Goal: Information Seeking & Learning: Learn about a topic

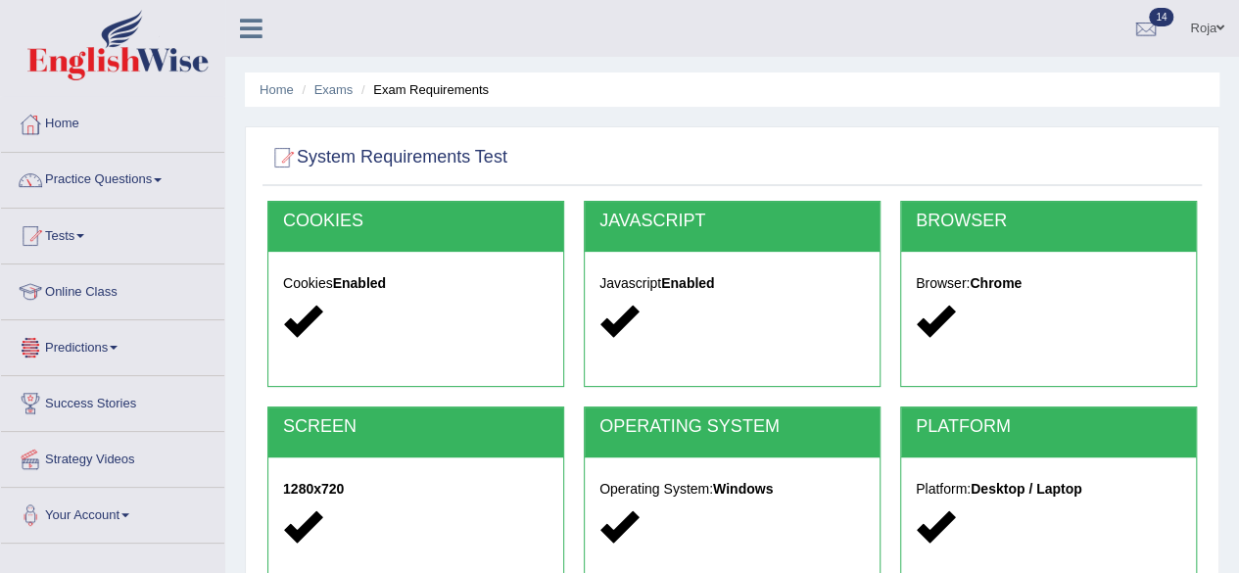
click at [103, 342] on link "Predictions" at bounding box center [112, 344] width 223 height 49
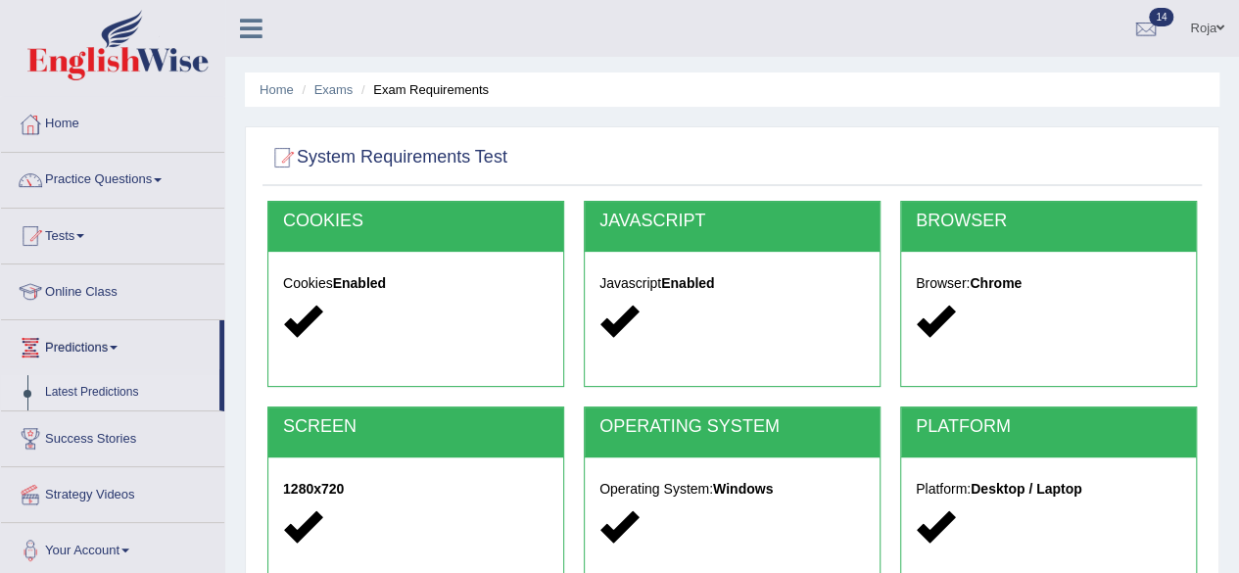
click at [95, 392] on link "Latest Predictions" at bounding box center [127, 392] width 183 height 35
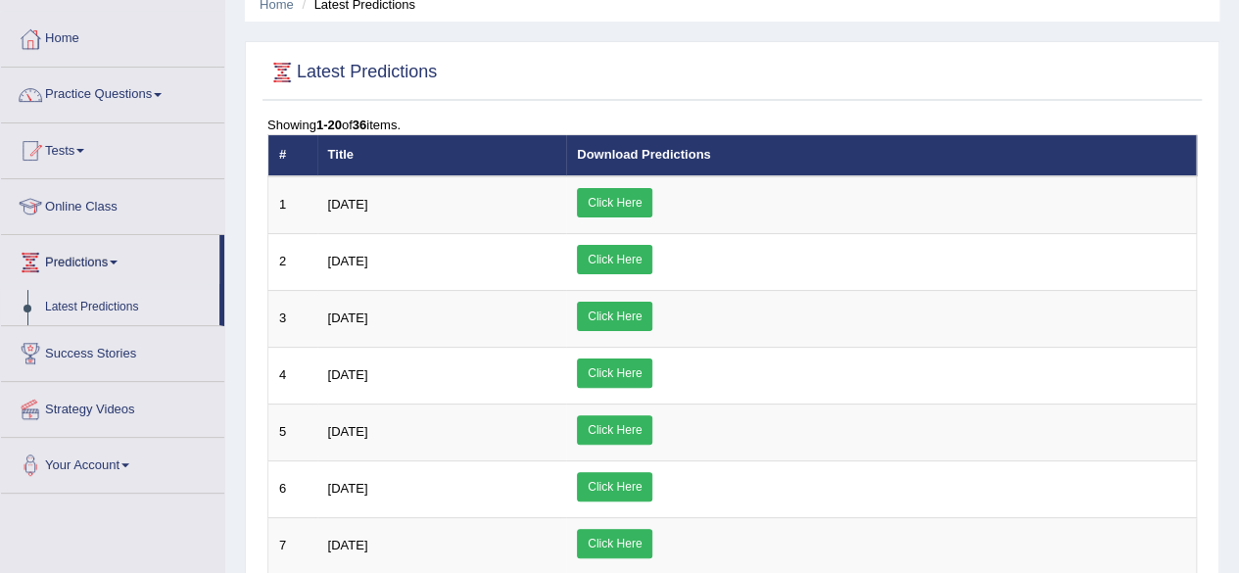
scroll to position [97, 0]
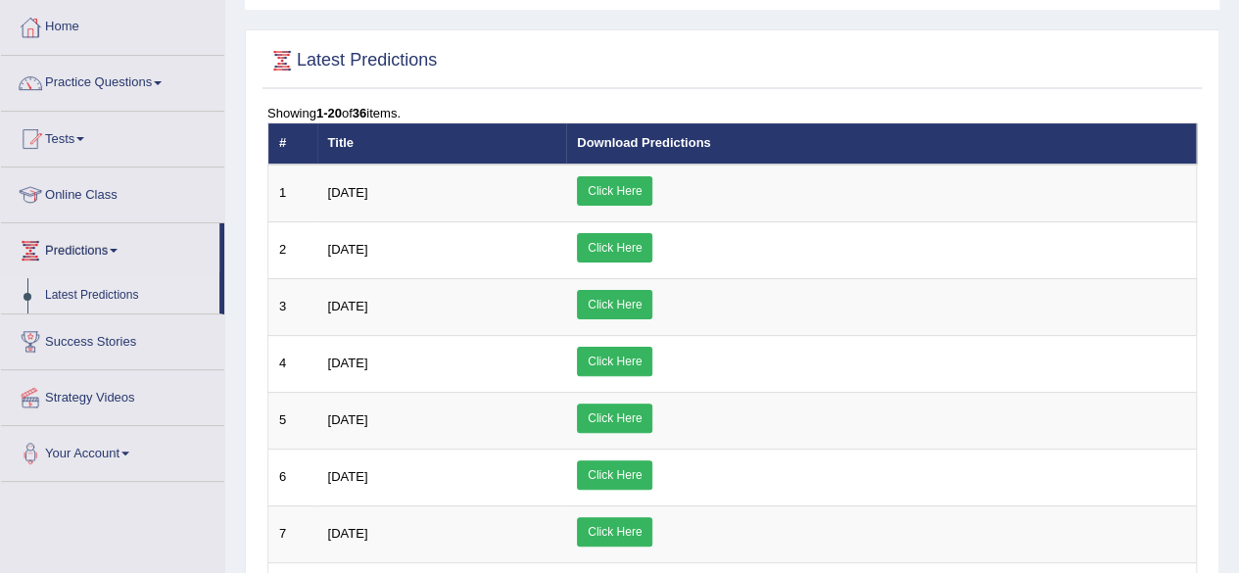
click at [1238, 122] on html "Toggle navigation Home Practice Questions Speaking Practice Read Aloud Repeat S…" at bounding box center [619, 189] width 1239 height 573
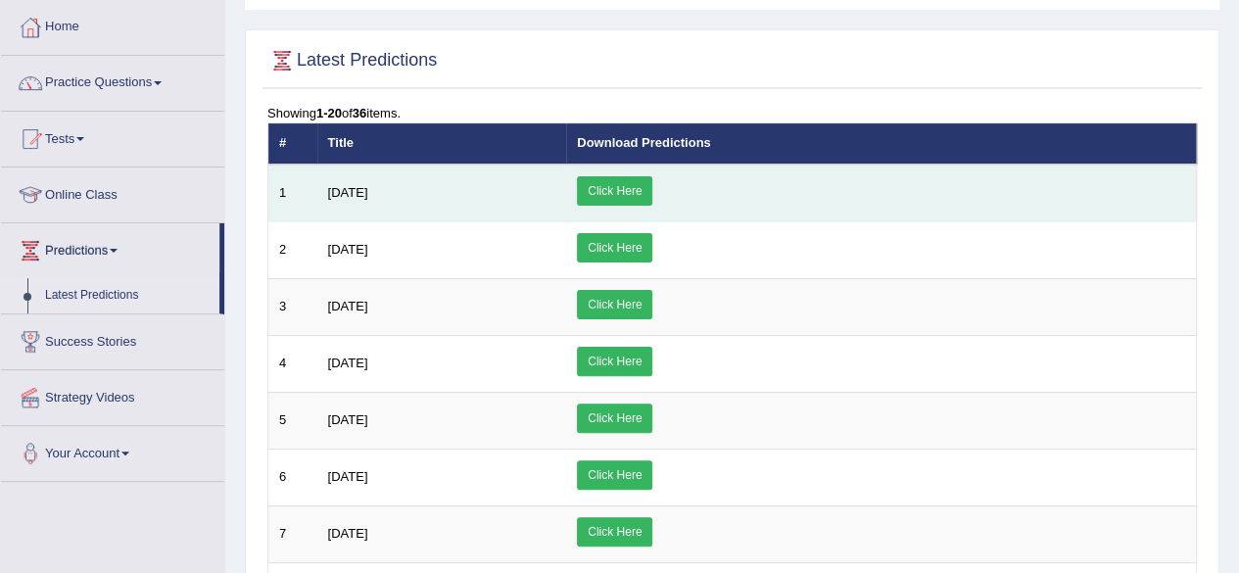
click at [652, 190] on link "Click Here" at bounding box center [614, 190] width 75 height 29
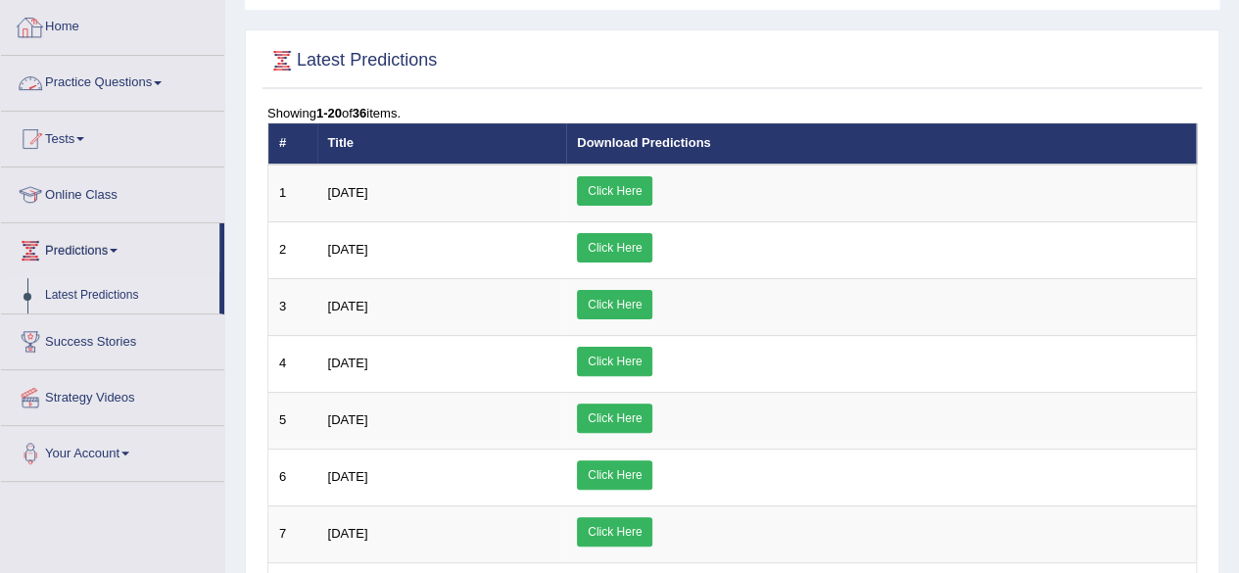
click at [102, 34] on link "Home" at bounding box center [112, 24] width 223 height 49
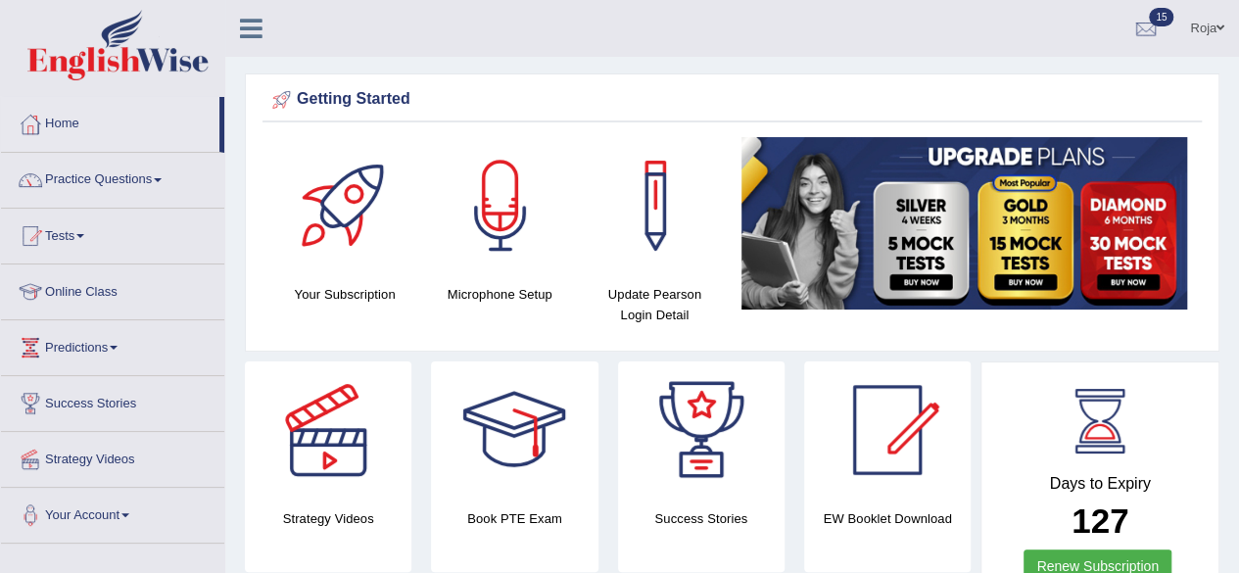
click at [1160, 26] on link "15" at bounding box center [1146, 25] width 59 height 51
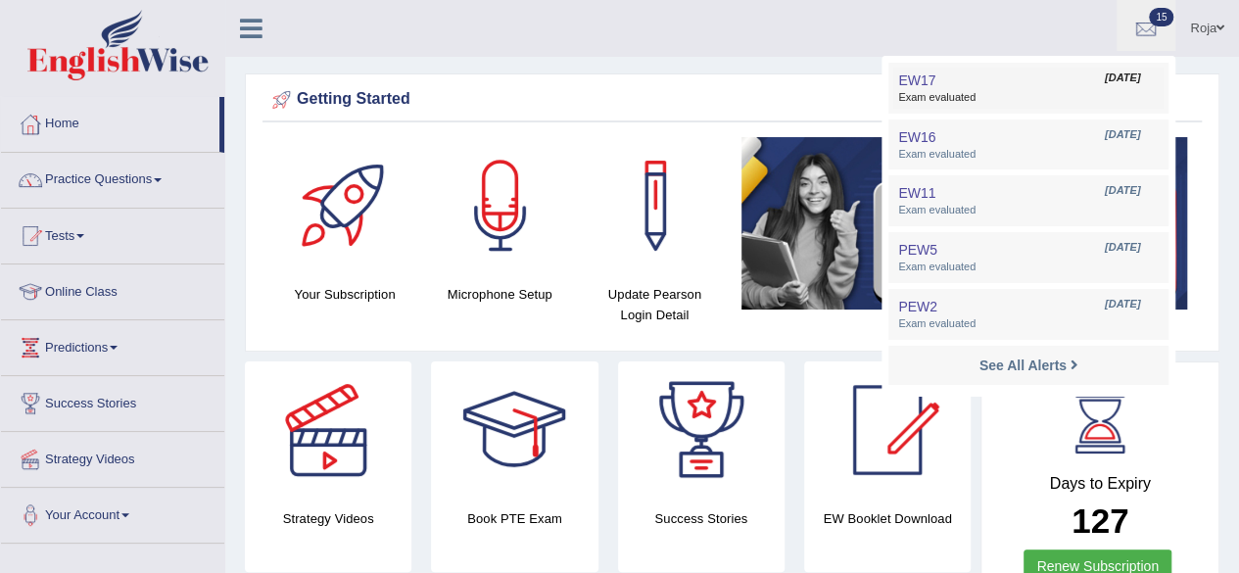
click at [994, 85] on link "EW17 Sep 7, 2025 Exam evaluated" at bounding box center [1028, 88] width 270 height 41
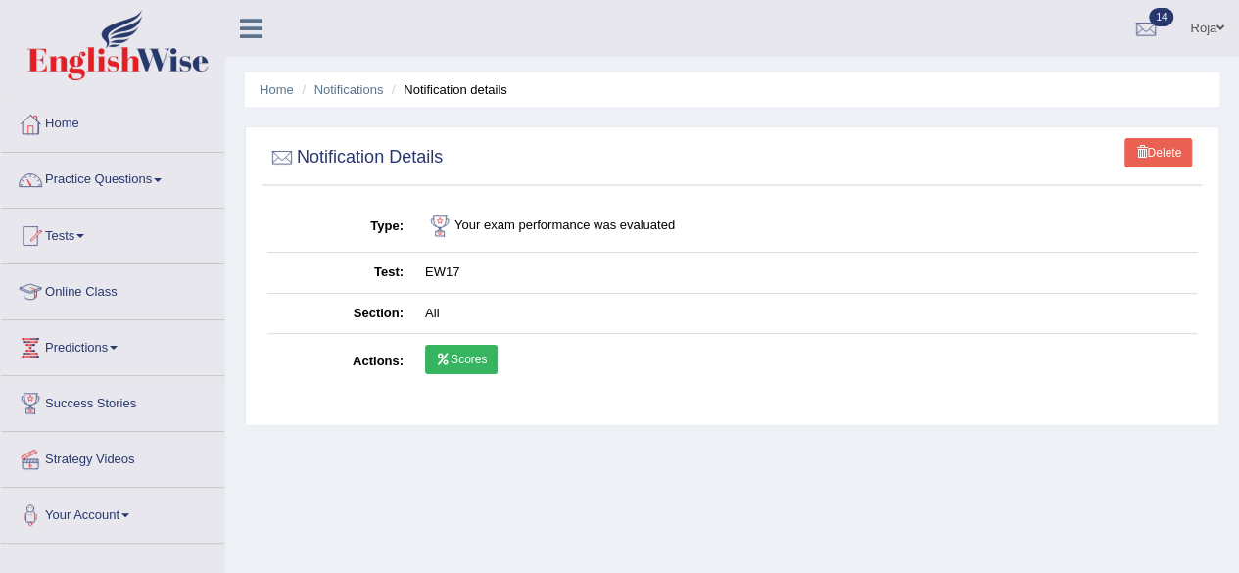
drag, startPoint x: 505, startPoint y: 363, endPoint x: 488, endPoint y: 360, distance: 17.9
click at [488, 360] on td "Scores" at bounding box center [805, 362] width 783 height 57
click at [488, 360] on link "Scores" at bounding box center [461, 359] width 72 height 29
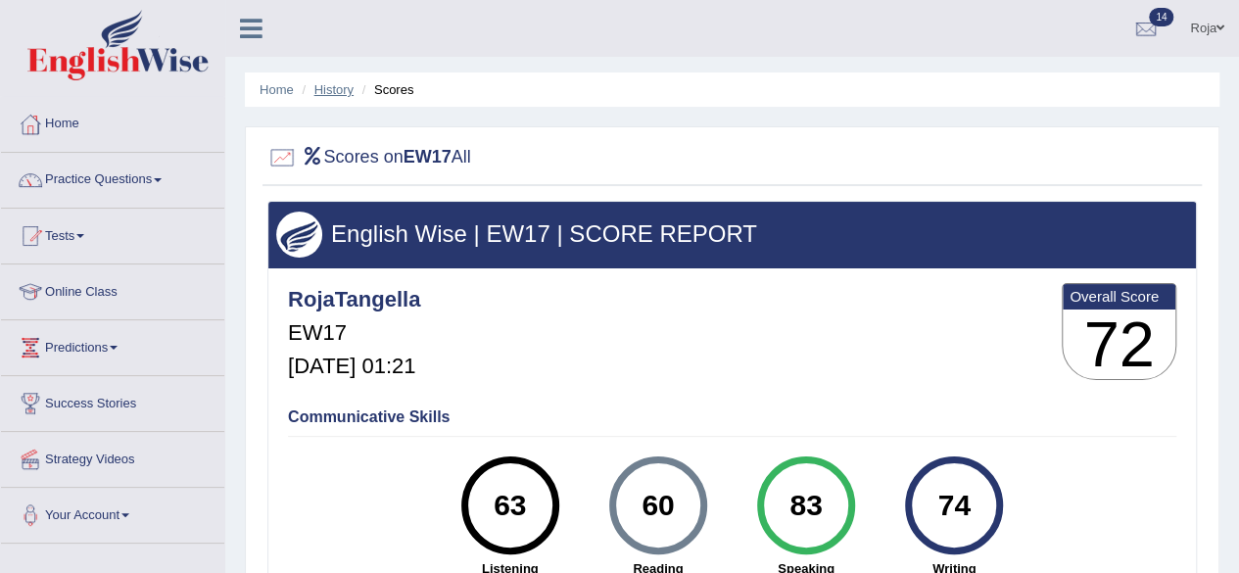
click at [349, 87] on link "History" at bounding box center [333, 89] width 39 height 15
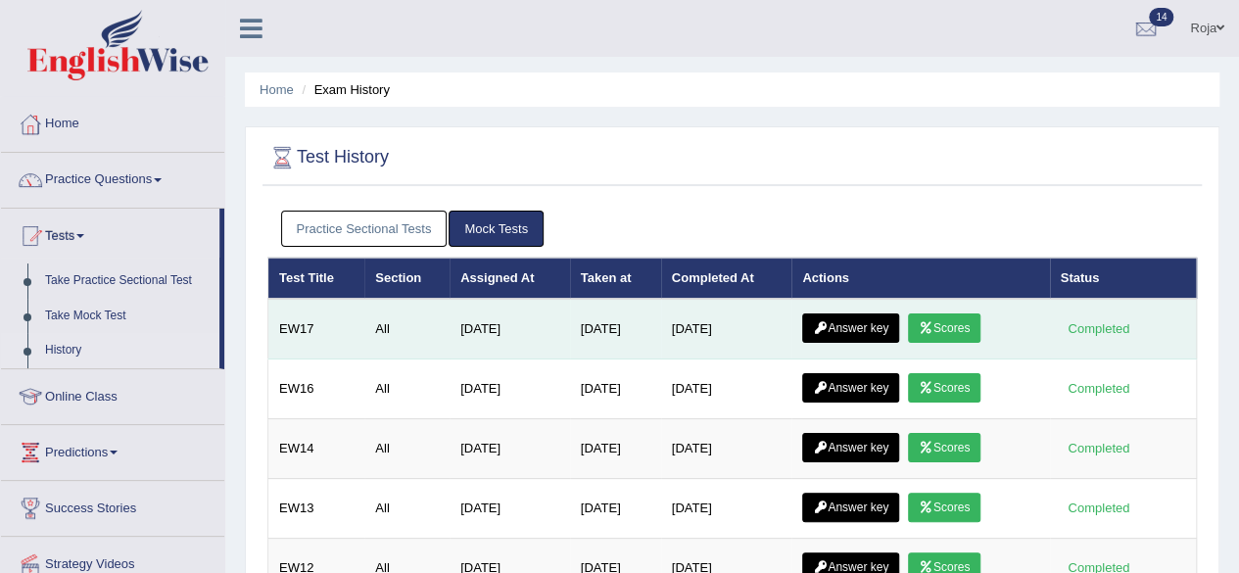
click at [848, 329] on link "Answer key" at bounding box center [850, 327] width 97 height 29
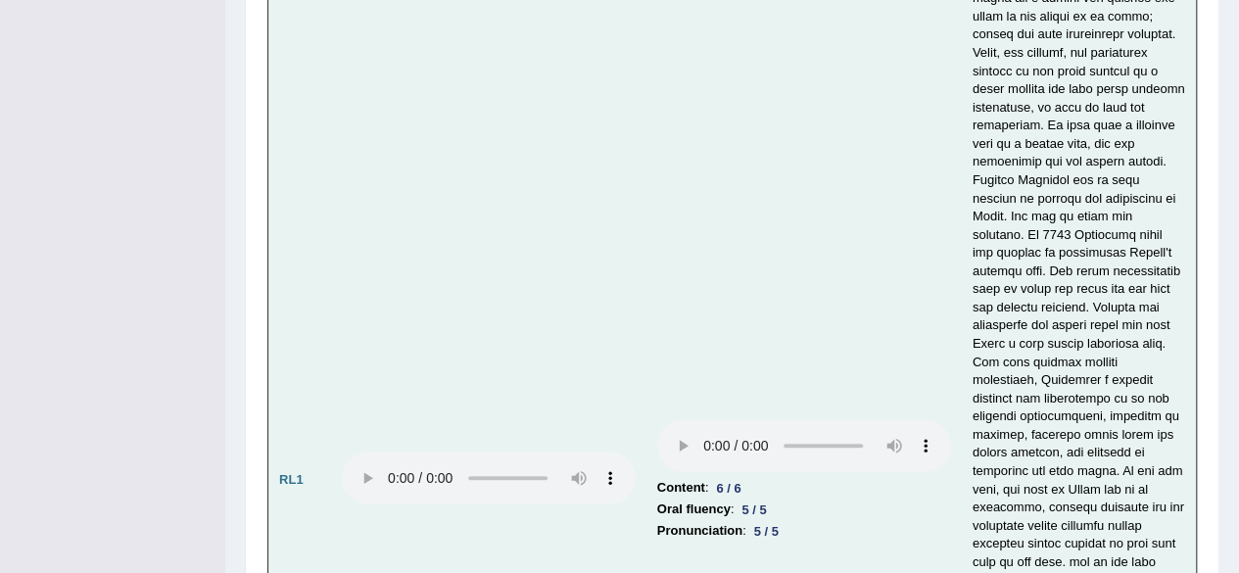
scroll to position [4112, 0]
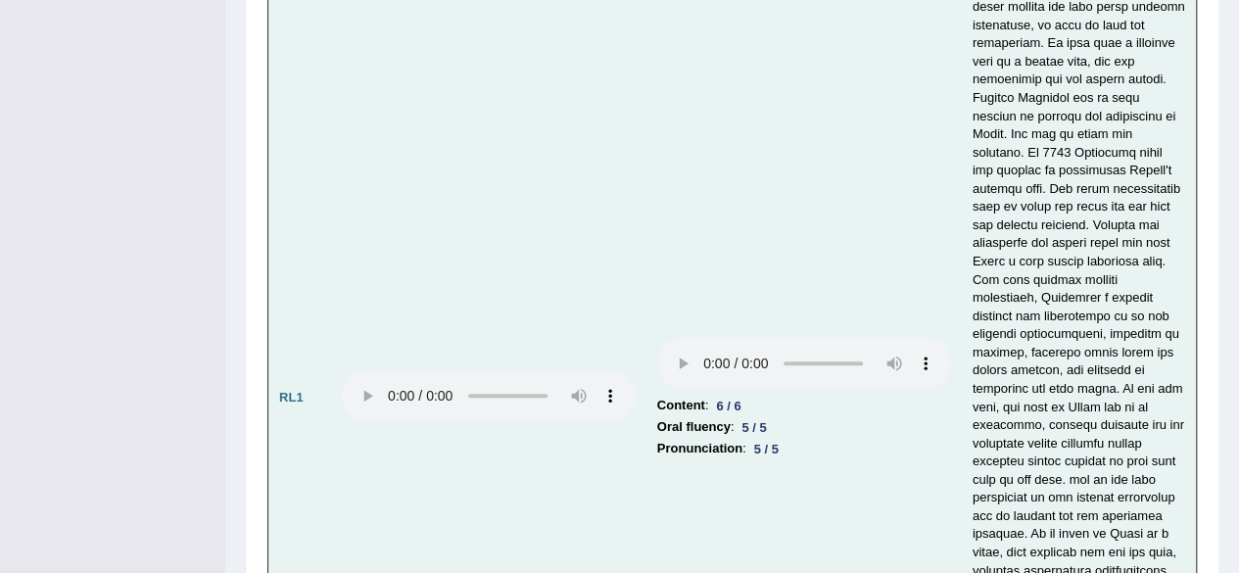
drag, startPoint x: 1252, startPoint y: 130, endPoint x: 1187, endPoint y: 303, distance: 184.1
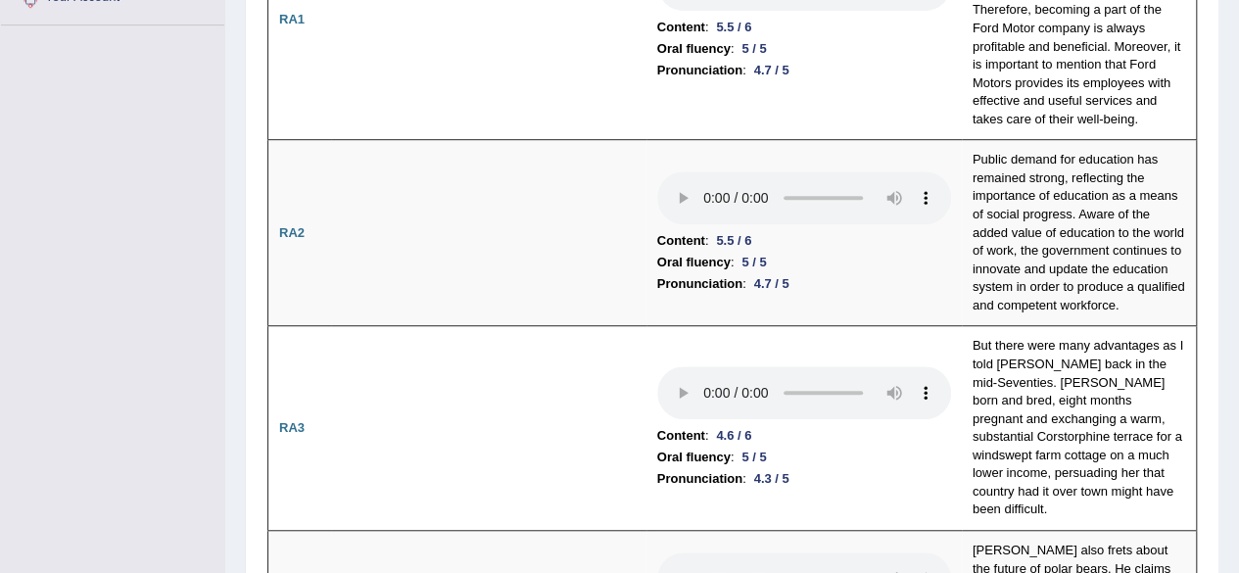
scroll to position [270, 0]
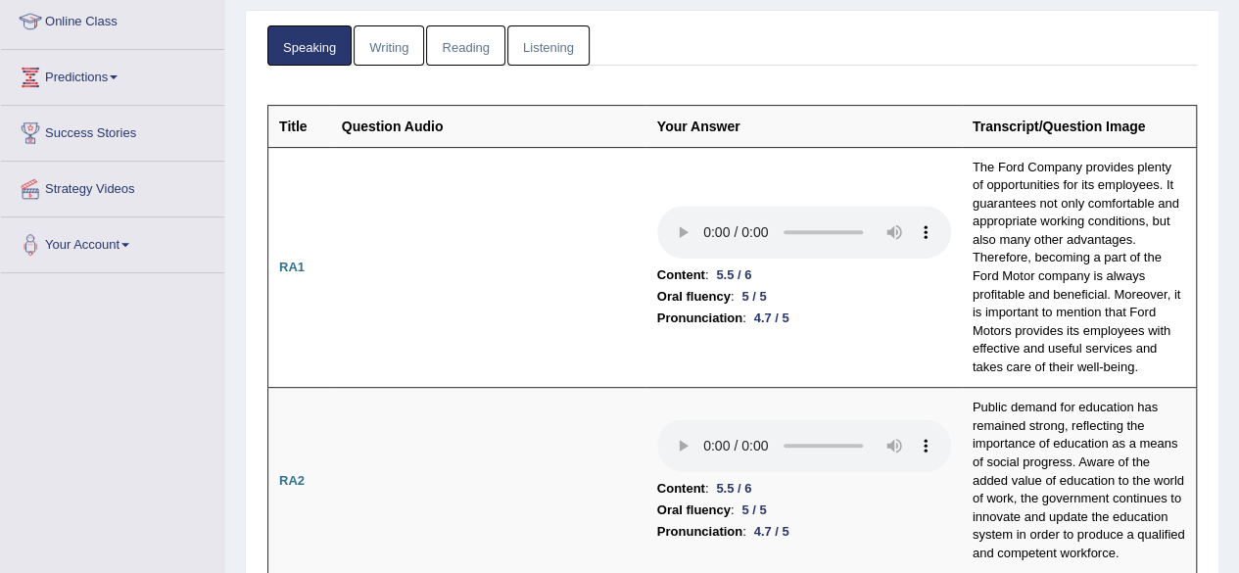
click at [402, 28] on link "Writing" at bounding box center [389, 45] width 71 height 40
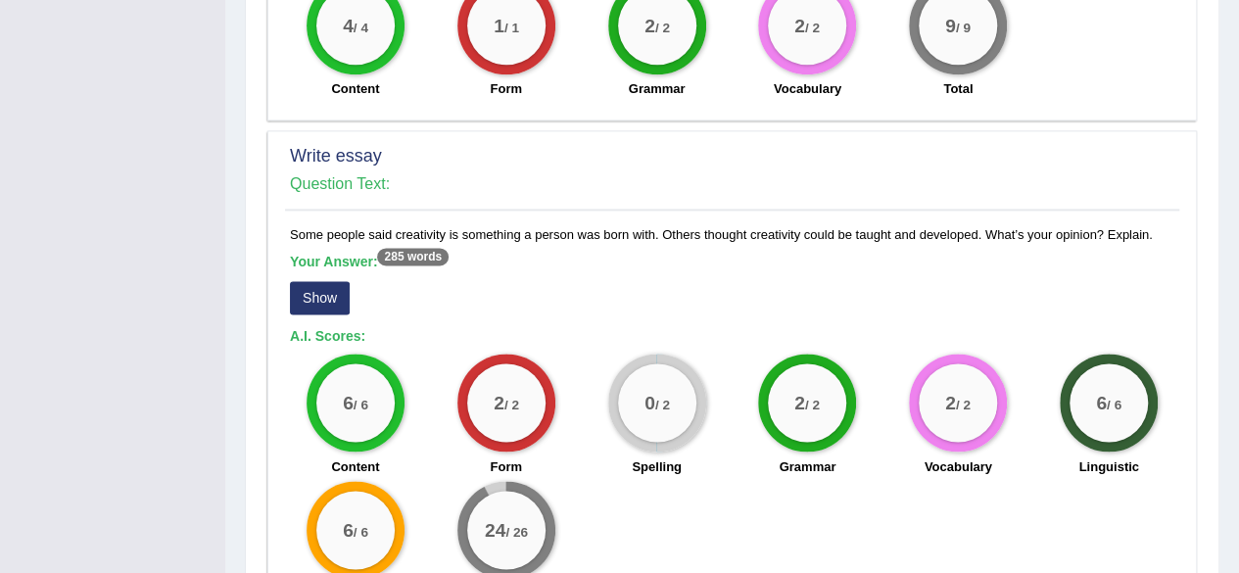
scroll to position [1400, 0]
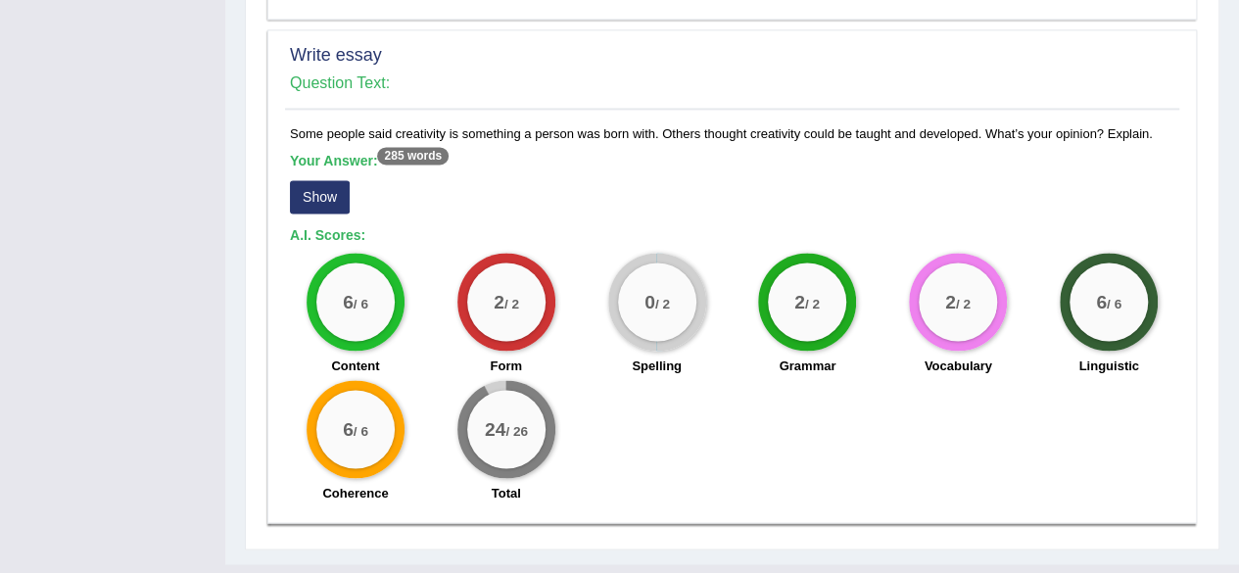
click at [308, 180] on button "Show" at bounding box center [320, 196] width 60 height 33
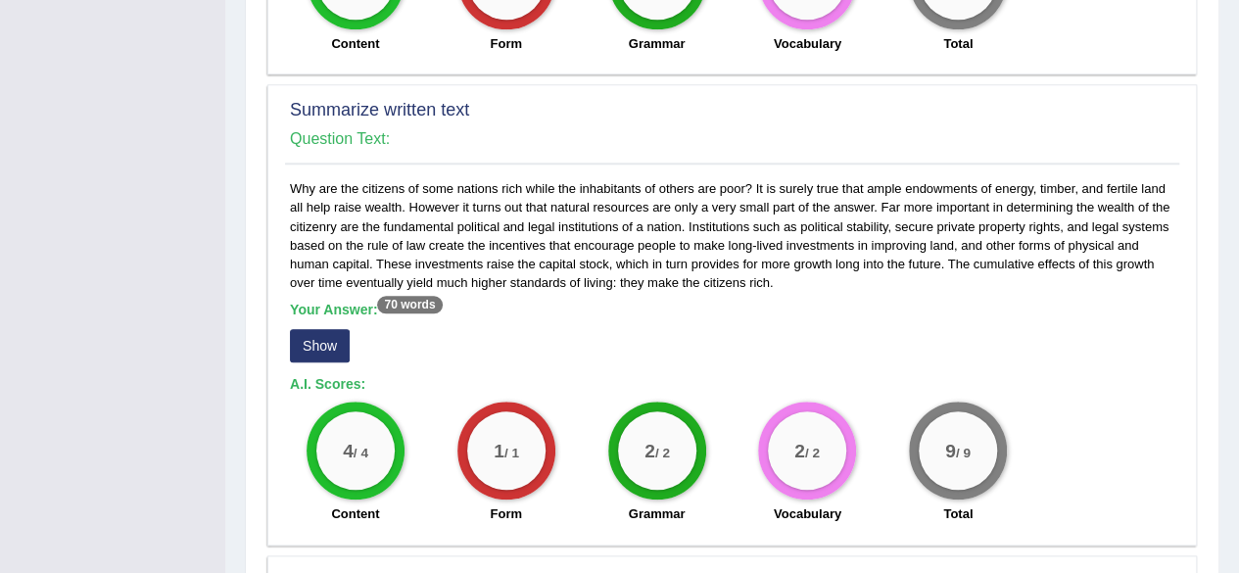
scroll to position [0, 0]
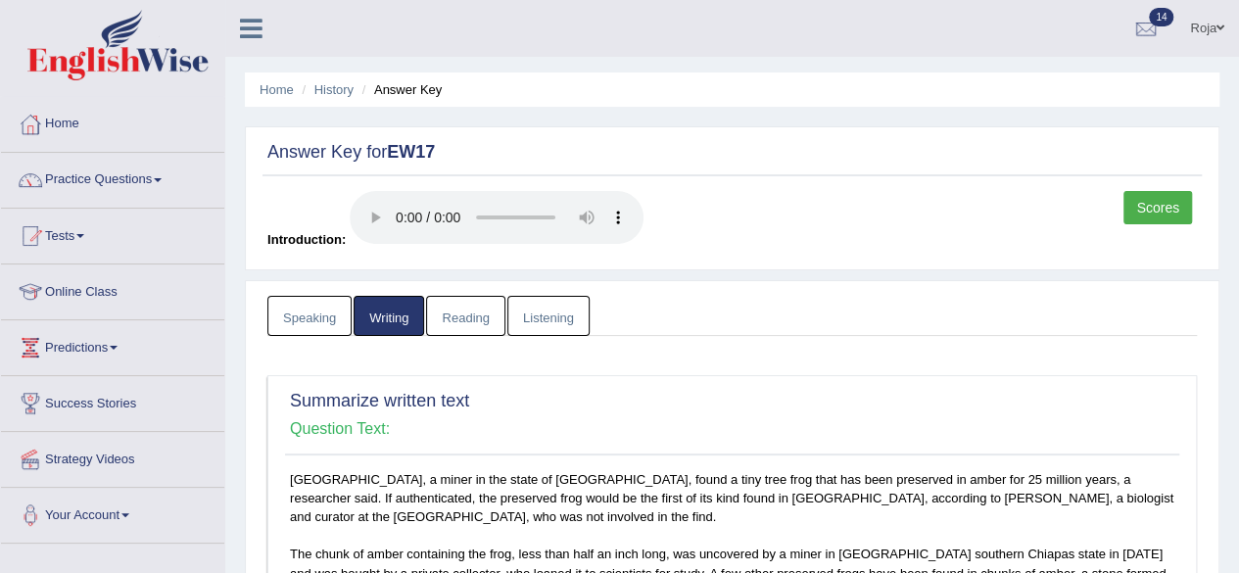
click at [487, 326] on link "Reading" at bounding box center [465, 316] width 78 height 40
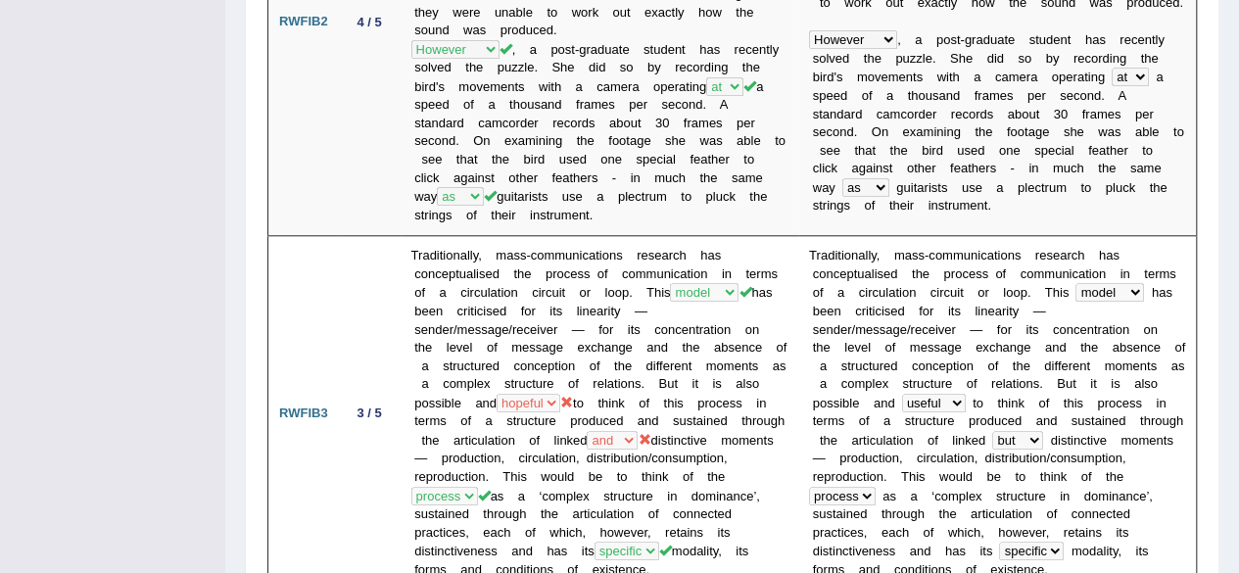
scroll to position [923, 0]
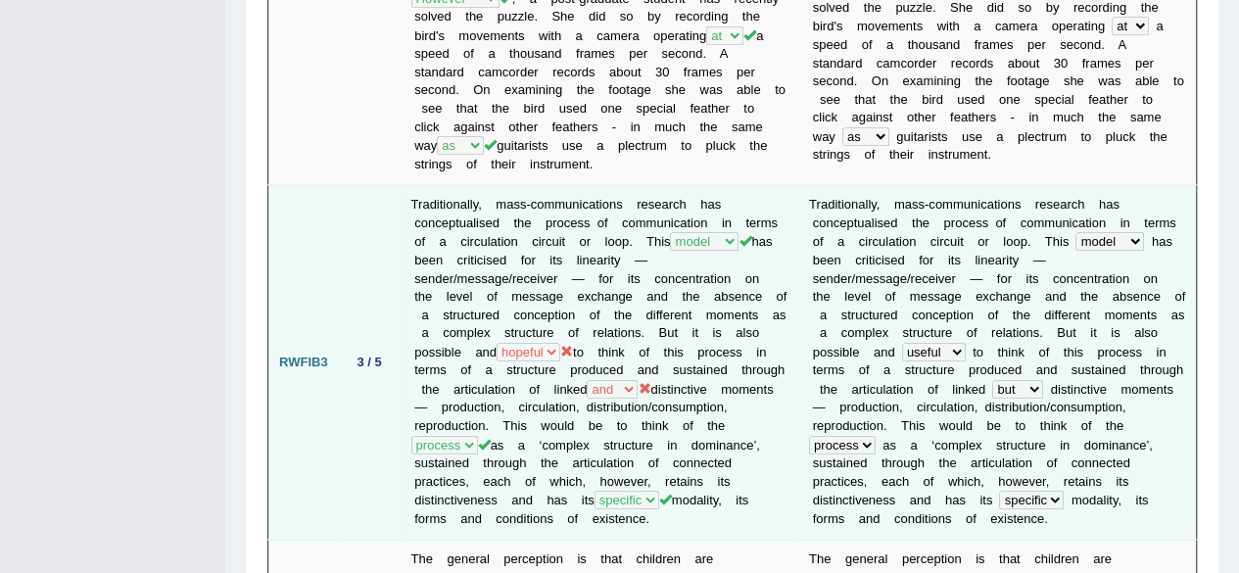
click at [528, 320] on td "Traditionally, mass-communications research has conceptualised the process of c…" at bounding box center [600, 362] width 398 height 355
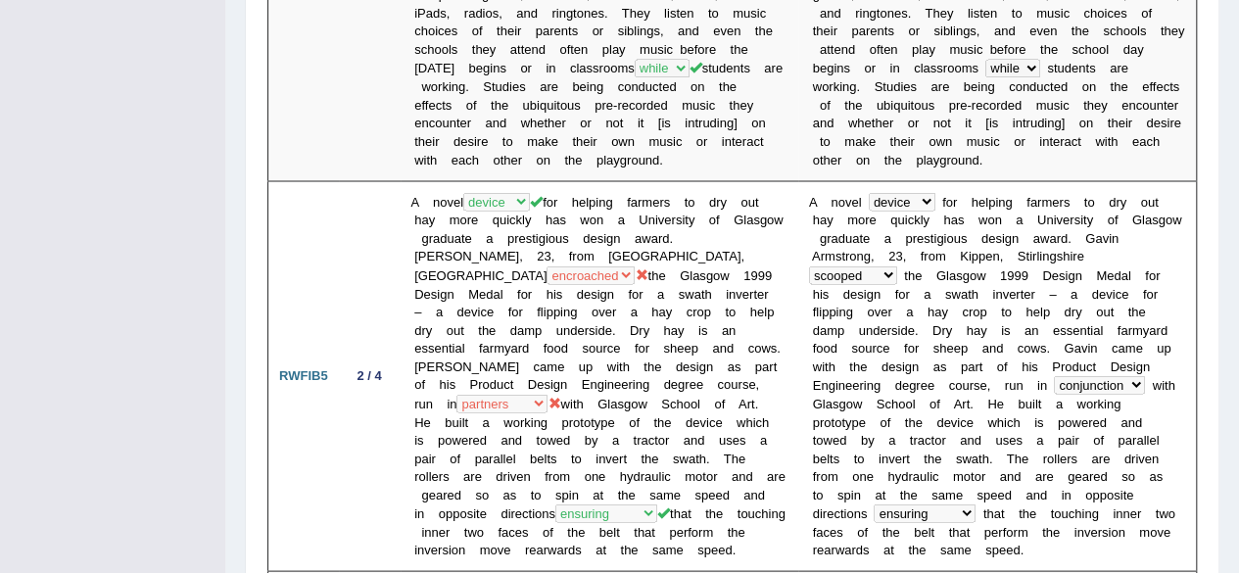
scroll to position [1787, 0]
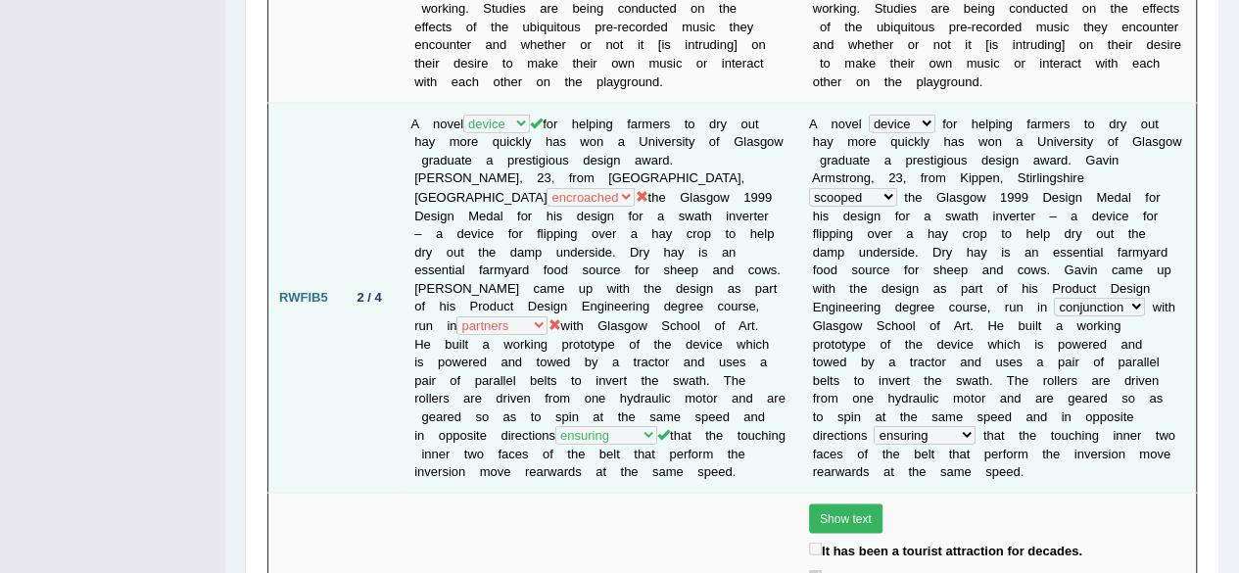
click at [528, 102] on td "A novel fellow device scheme shelf for helping farmers to dry out hay more quic…" at bounding box center [600, 297] width 398 height 390
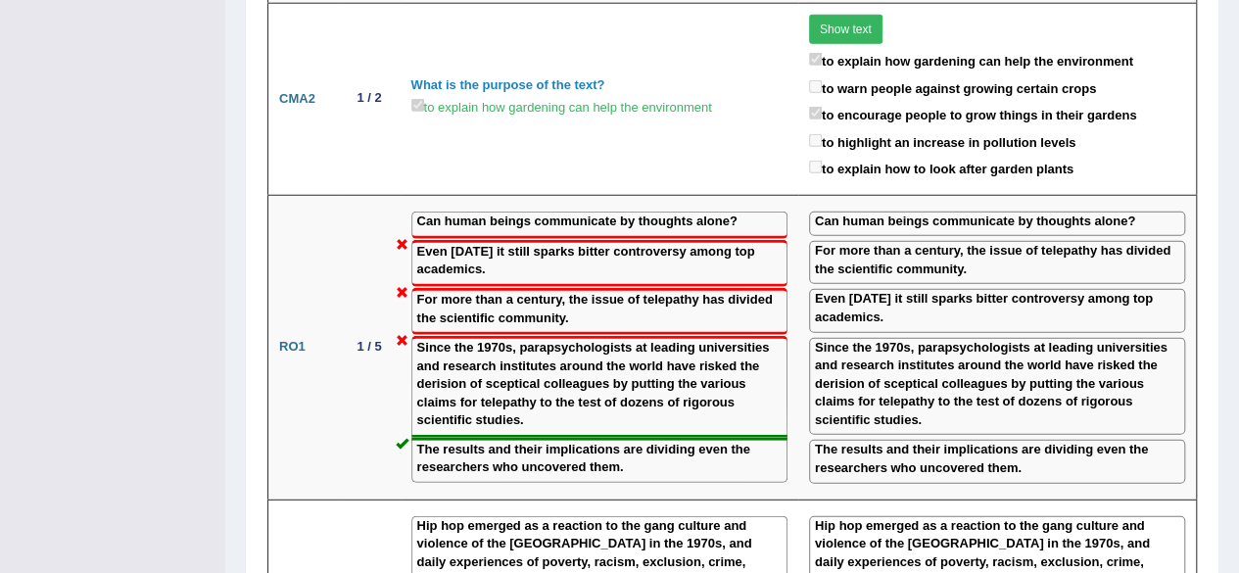
scroll to position [2578, 0]
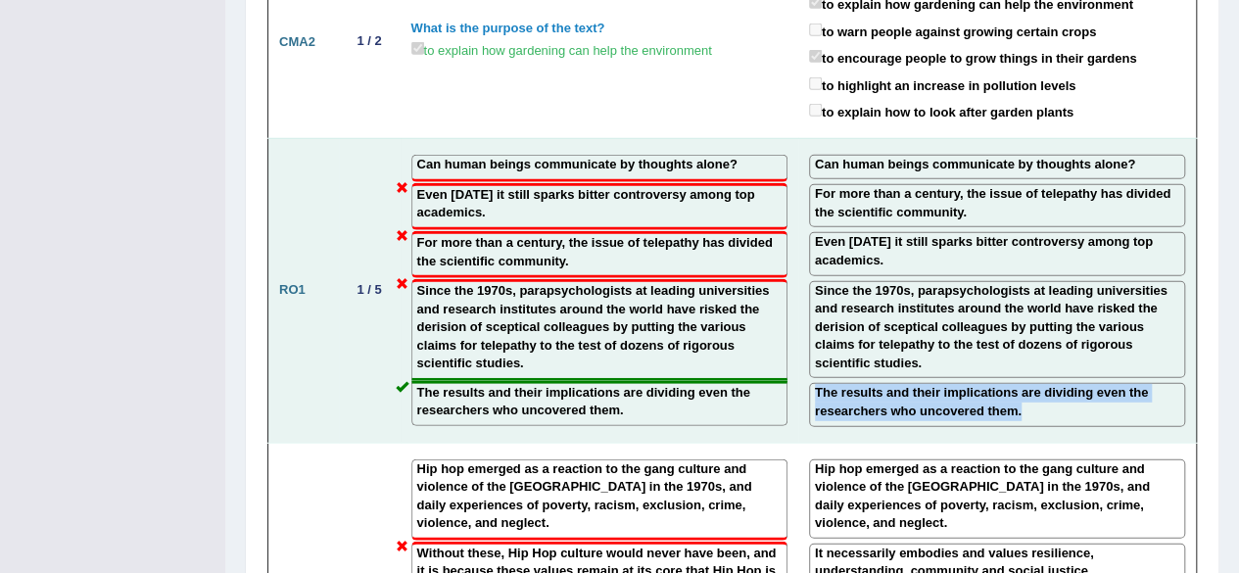
drag, startPoint x: 1105, startPoint y: 359, endPoint x: 1087, endPoint y: 290, distance: 71.7
click at [1087, 290] on td "Can human beings communicate by thoughts alone? For more than a century, the is…" at bounding box center [997, 290] width 399 height 305
click at [1087, 290] on label "Since the 1970s, parapsychologists at leading universities and research institu…" at bounding box center [997, 327] width 364 height 91
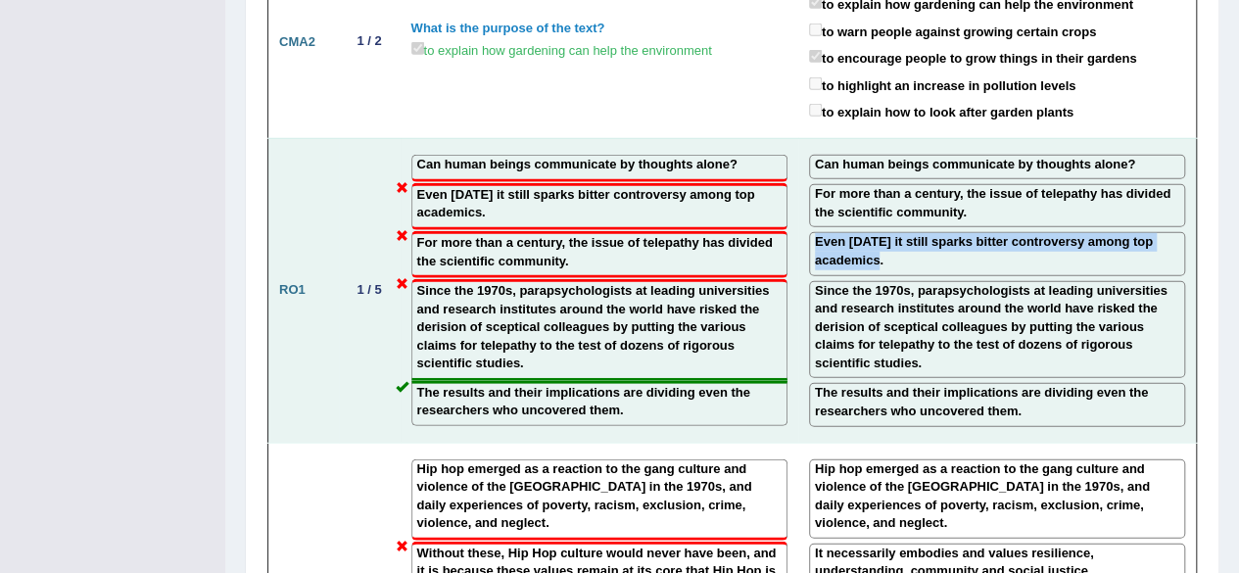
drag, startPoint x: 1026, startPoint y: 142, endPoint x: 1028, endPoint y: 199, distance: 56.8
click at [1028, 199] on td "Can human beings communicate by thoughts alone? For more than a century, the is…" at bounding box center [997, 290] width 399 height 305
click at [1028, 233] on label "Even today it still sparks bitter controversy among top academics." at bounding box center [997, 251] width 364 height 36
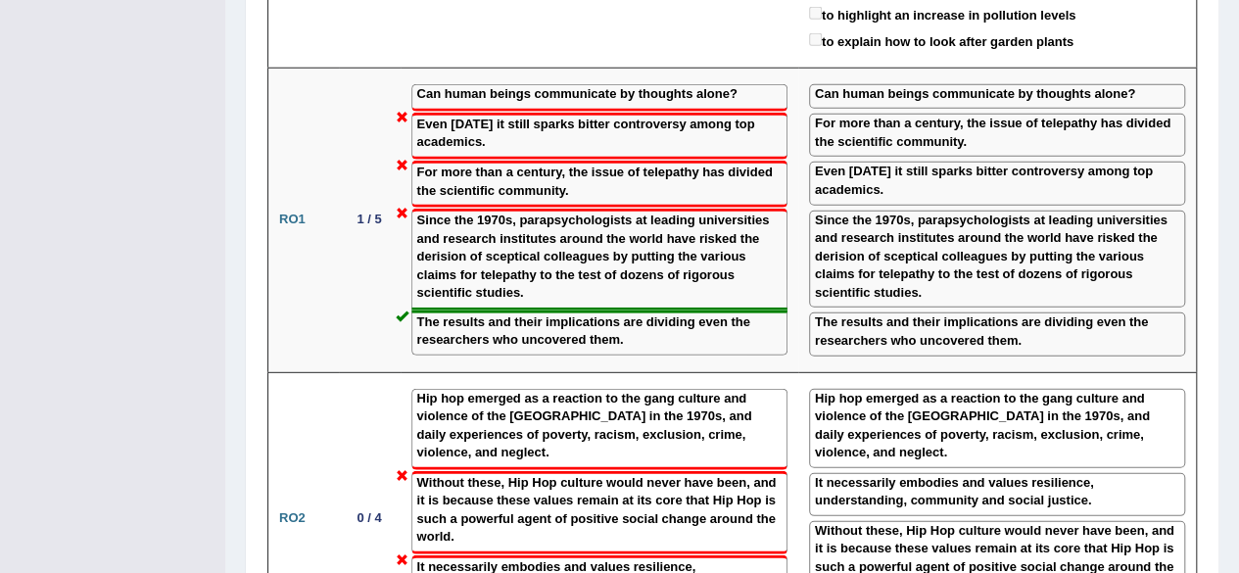
scroll to position [2569, 0]
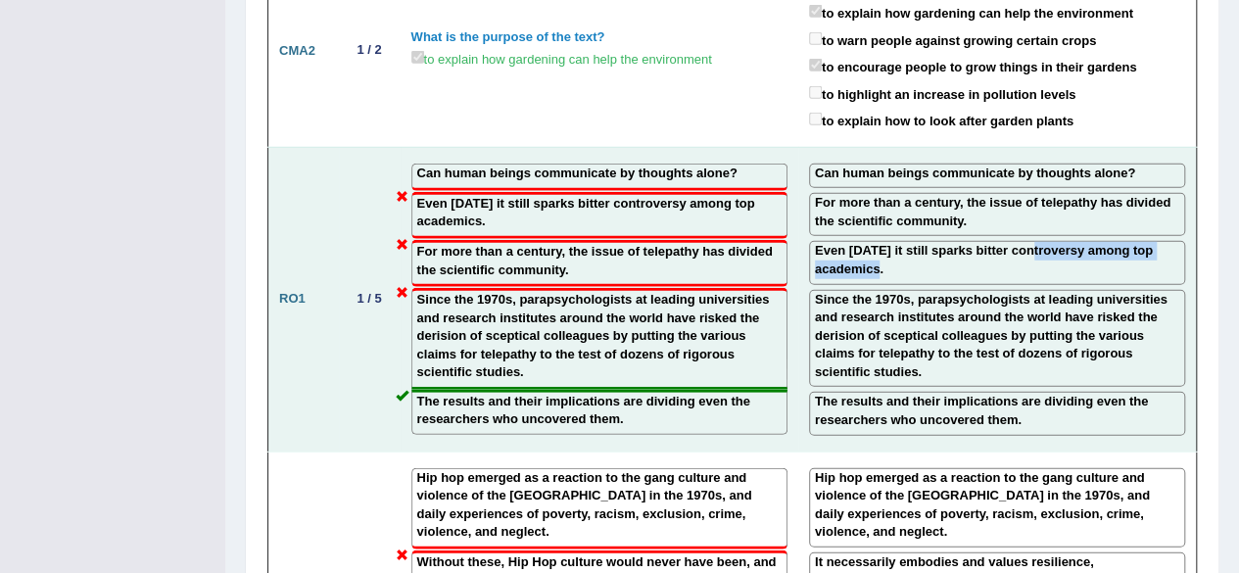
drag, startPoint x: 1027, startPoint y: 189, endPoint x: 1026, endPoint y: 211, distance: 21.6
click at [1026, 241] on div "Even today it still sparks bitter controversy among top academics." at bounding box center [997, 262] width 376 height 43
click at [984, 291] on label "Since the 1970s, parapsychologists at leading universities and research institu…" at bounding box center [997, 336] width 364 height 91
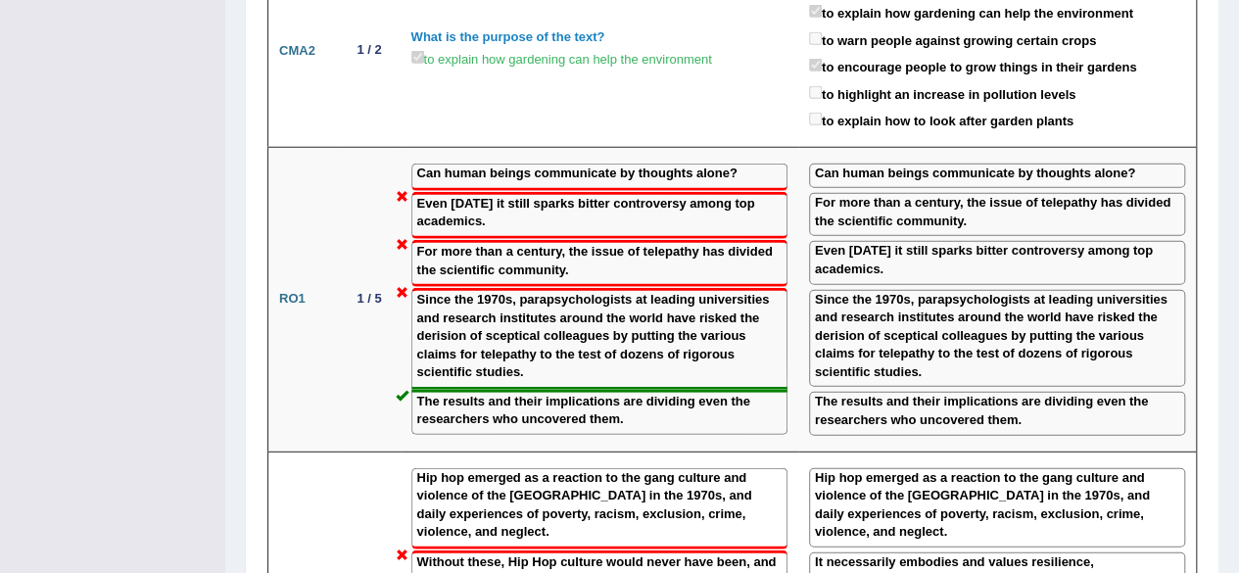
drag, startPoint x: 1234, startPoint y: 314, endPoint x: 1228, endPoint y: 344, distance: 30.0
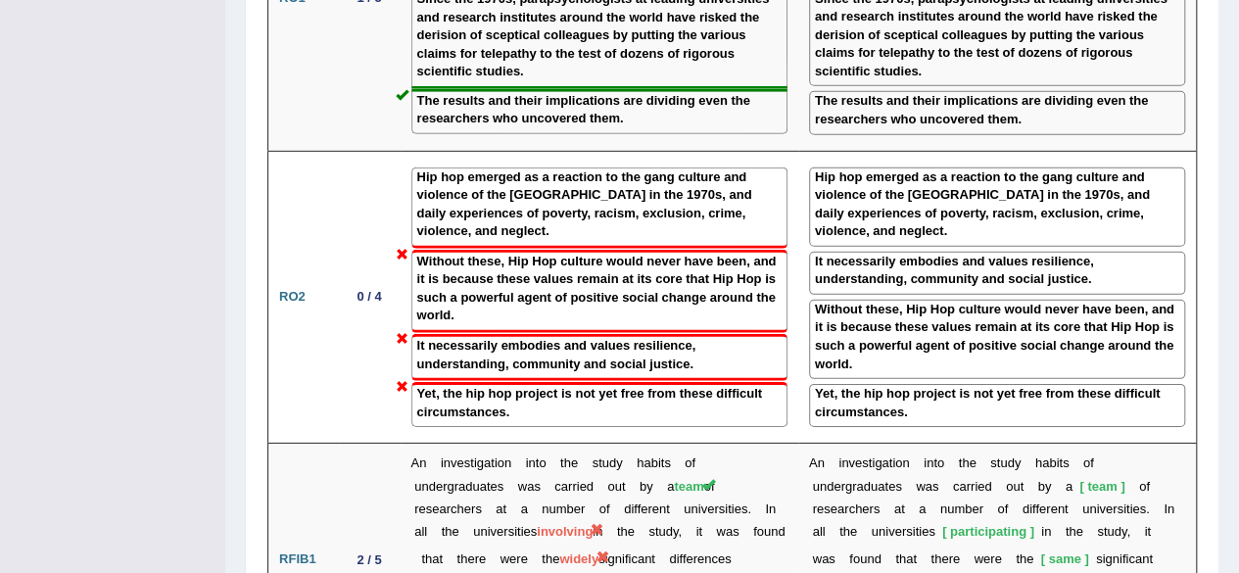
scroll to position [2904, 0]
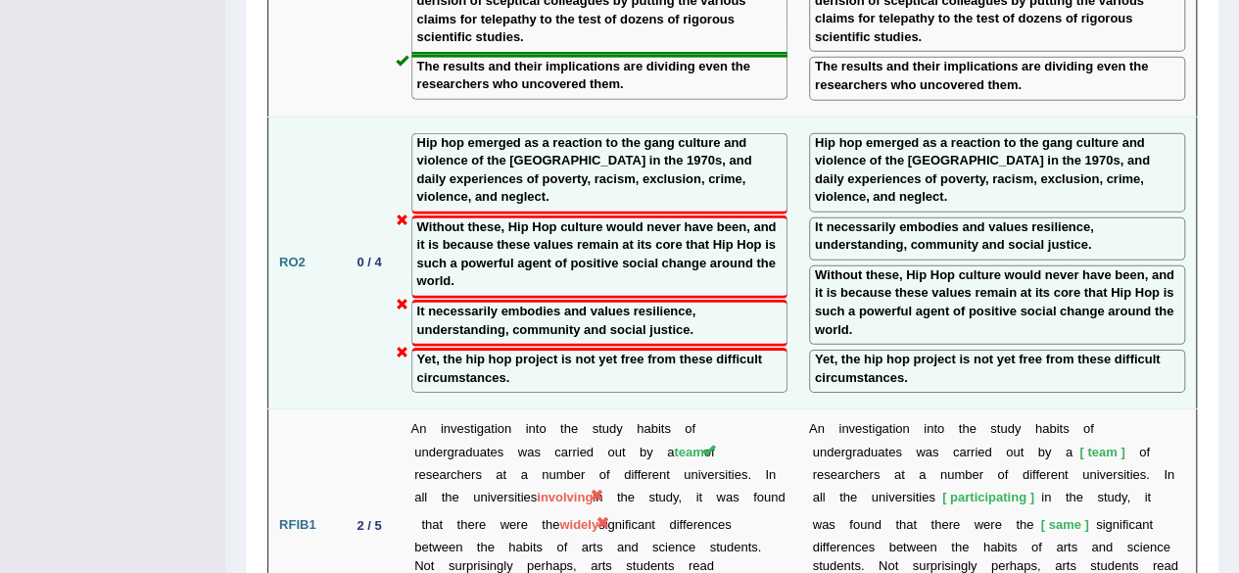
click at [1066, 266] on label "Without these, Hip Hop culture would never have been, and it is because these v…" at bounding box center [997, 302] width 364 height 72
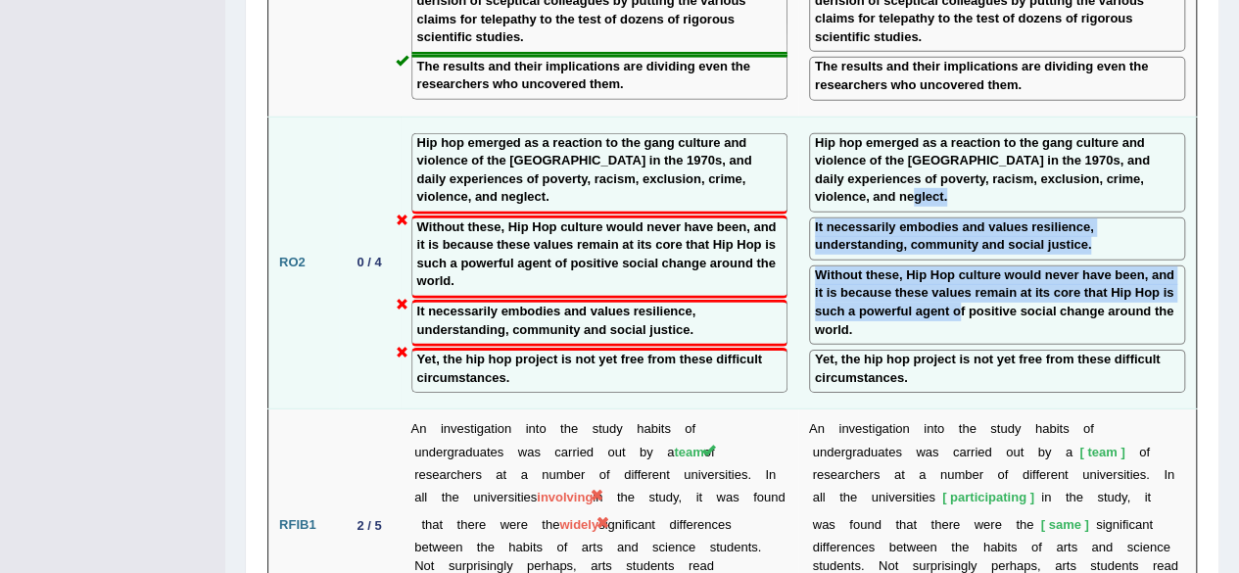
drag, startPoint x: 960, startPoint y: 236, endPoint x: 936, endPoint y: 142, distance: 96.9
click at [936, 142] on td "Hip hop emerged as a reaction to the gang culture and violence of the South Bro…" at bounding box center [997, 263] width 399 height 293
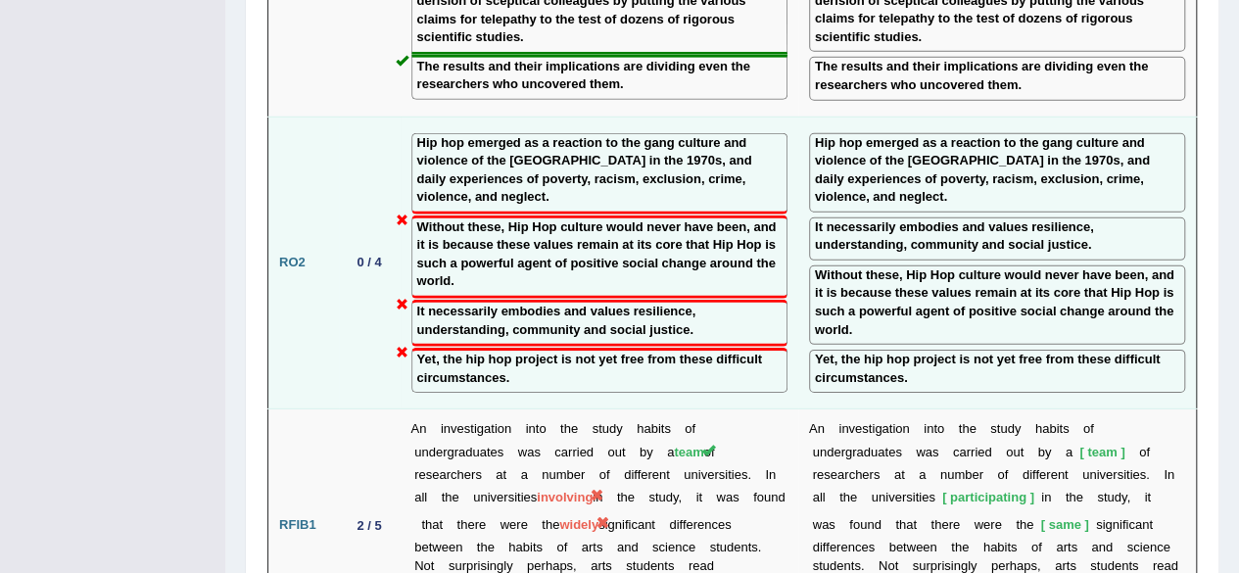
click at [936, 142] on td "Hip hop emerged as a reaction to the gang culture and violence of the South Bro…" at bounding box center [997, 263] width 399 height 293
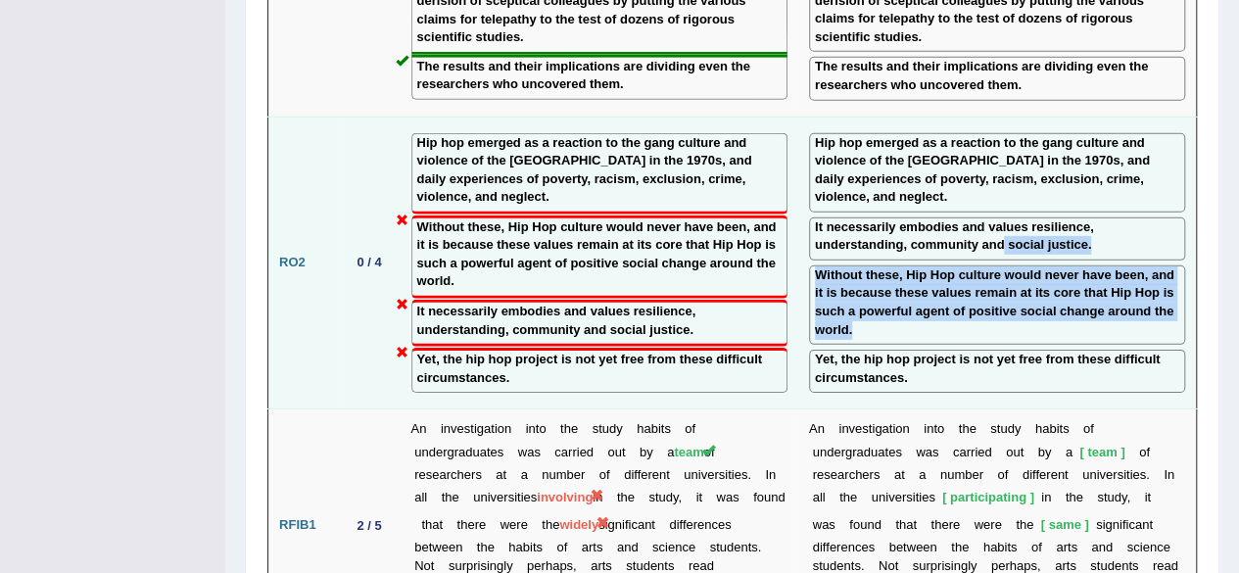
drag, startPoint x: 1001, startPoint y: 179, endPoint x: 985, endPoint y: 255, distance: 77.0
click at [985, 255] on td "Hip hop emerged as a reaction to the gang culture and violence of the South Bro…" at bounding box center [997, 263] width 399 height 293
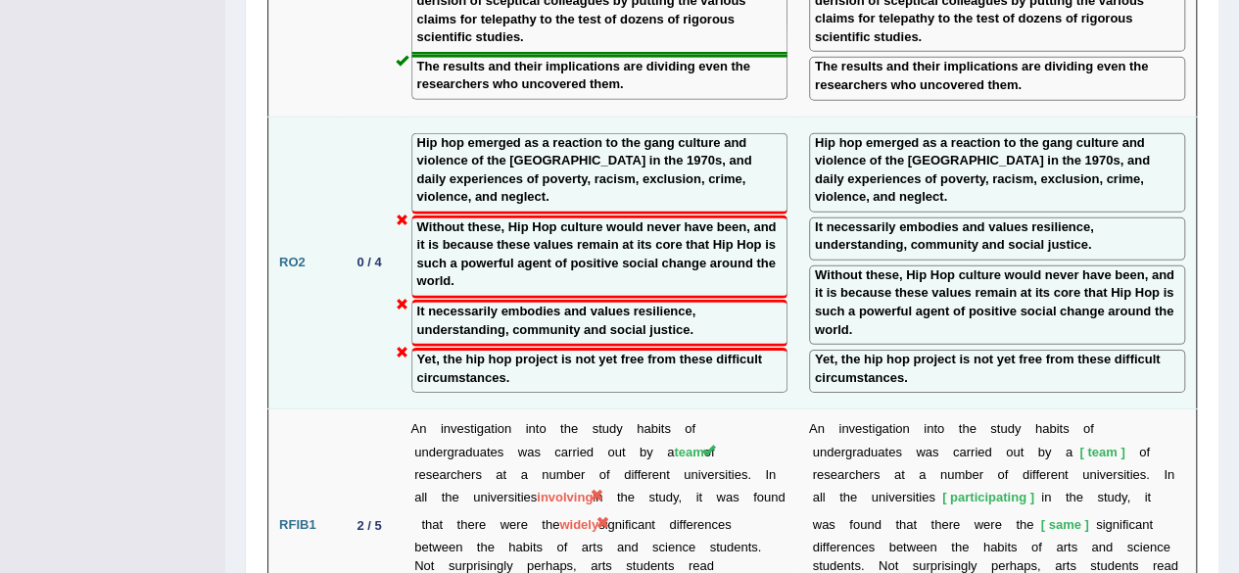
click at [965, 218] on label "It necessarily embodies and values resilience, understanding, community and soc…" at bounding box center [997, 236] width 364 height 36
drag, startPoint x: 940, startPoint y: 193, endPoint x: 978, endPoint y: 262, distance: 78.5
click at [978, 266] on label "Without these, Hip Hop culture would never have been, and it is because these v…" at bounding box center [997, 302] width 364 height 72
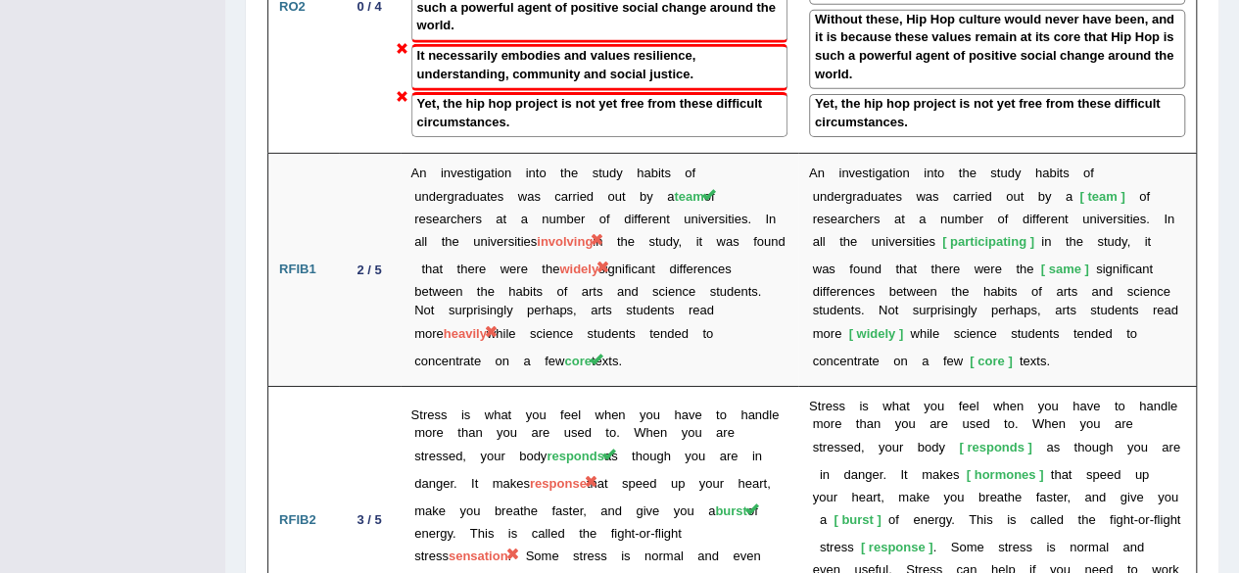
scroll to position [3166, 0]
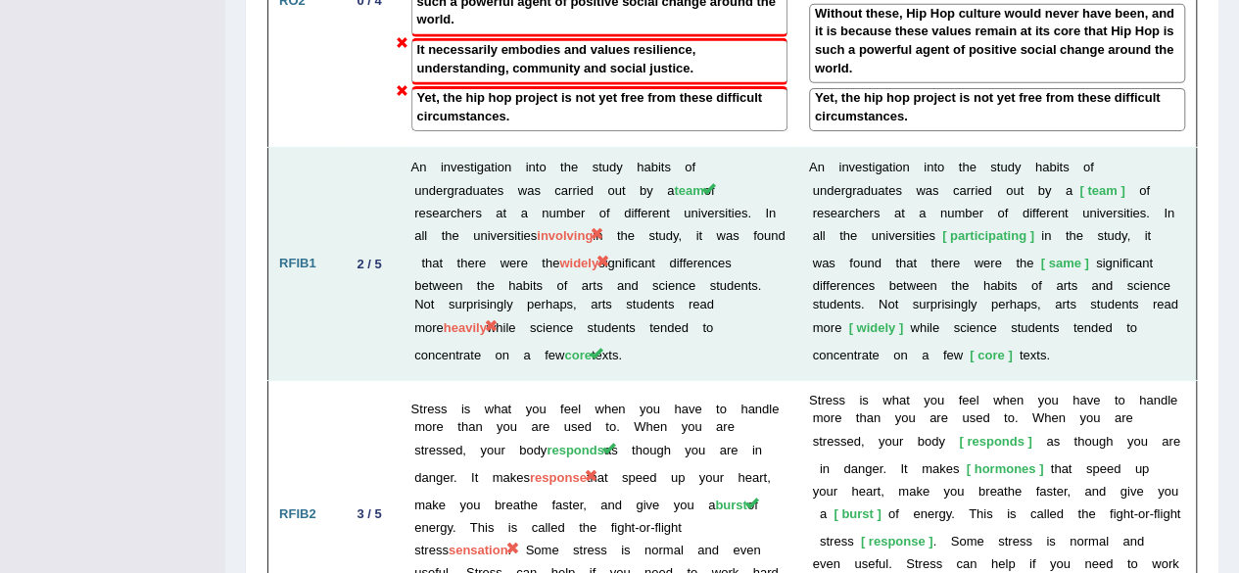
click at [1074, 256] on span "same" at bounding box center [1064, 263] width 48 height 15
click at [866, 320] on span "widely" at bounding box center [875, 327] width 55 height 15
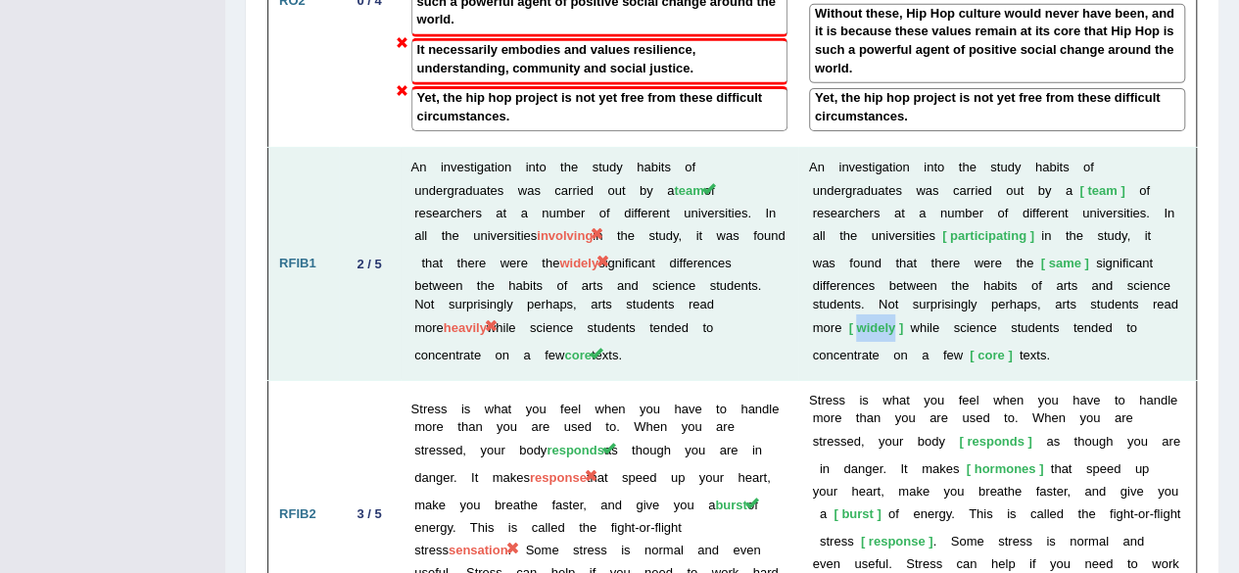
click at [866, 320] on span "widely" at bounding box center [875, 327] width 55 height 15
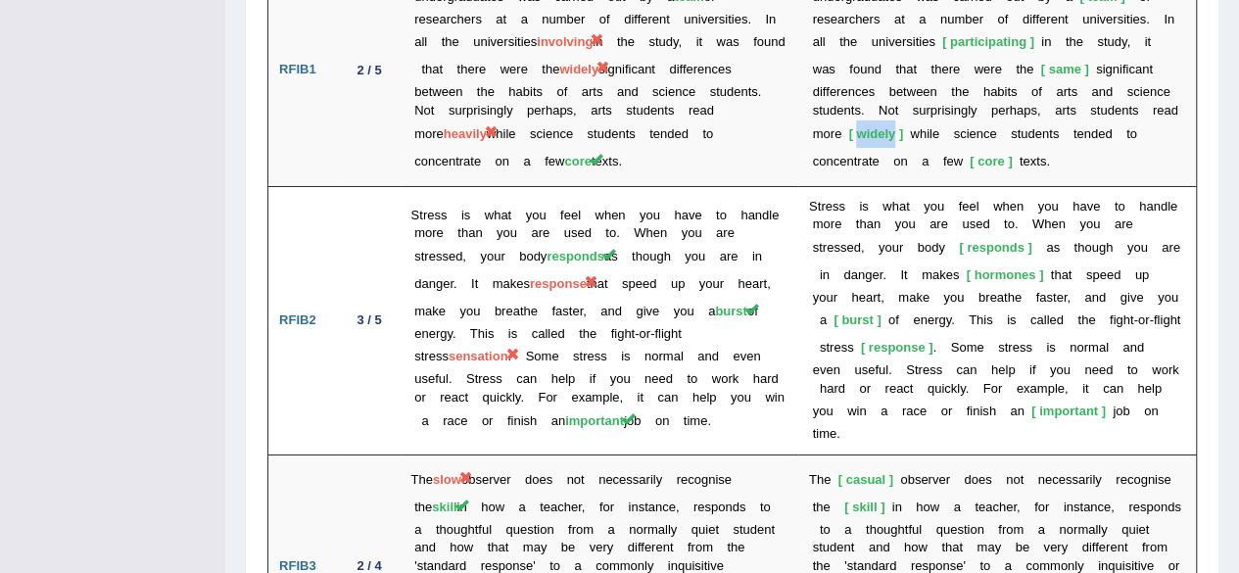
scroll to position [3410, 0]
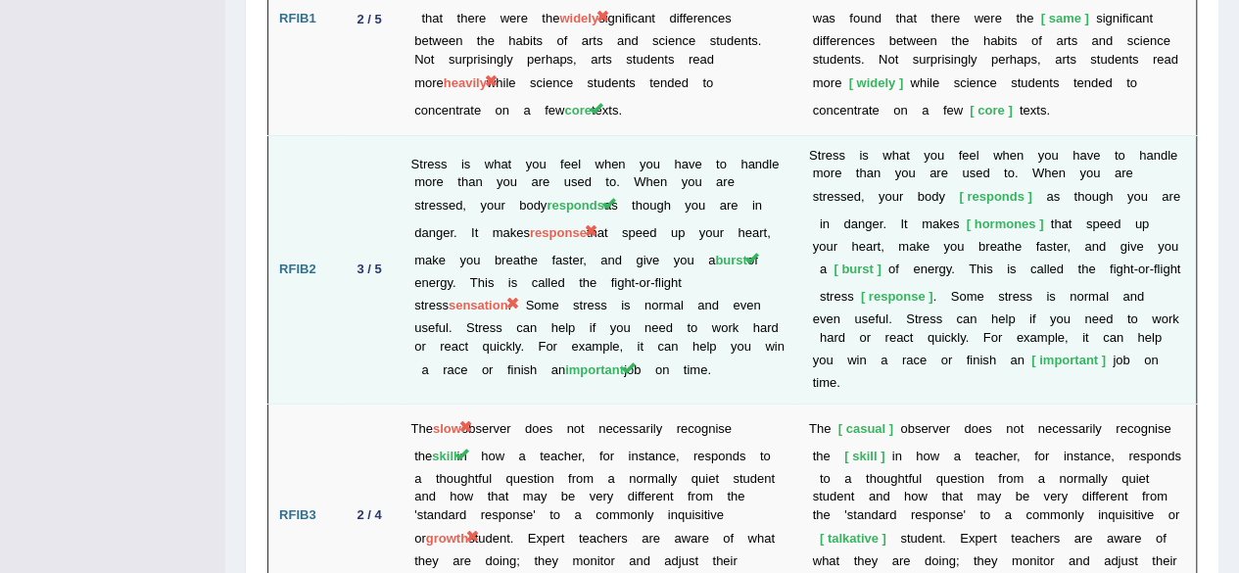
click at [878, 230] on td "S t r e s s i s w h a t y o u f e e l w h e n y o u h a v e t o h a n d l e m o…" at bounding box center [997, 269] width 399 height 268
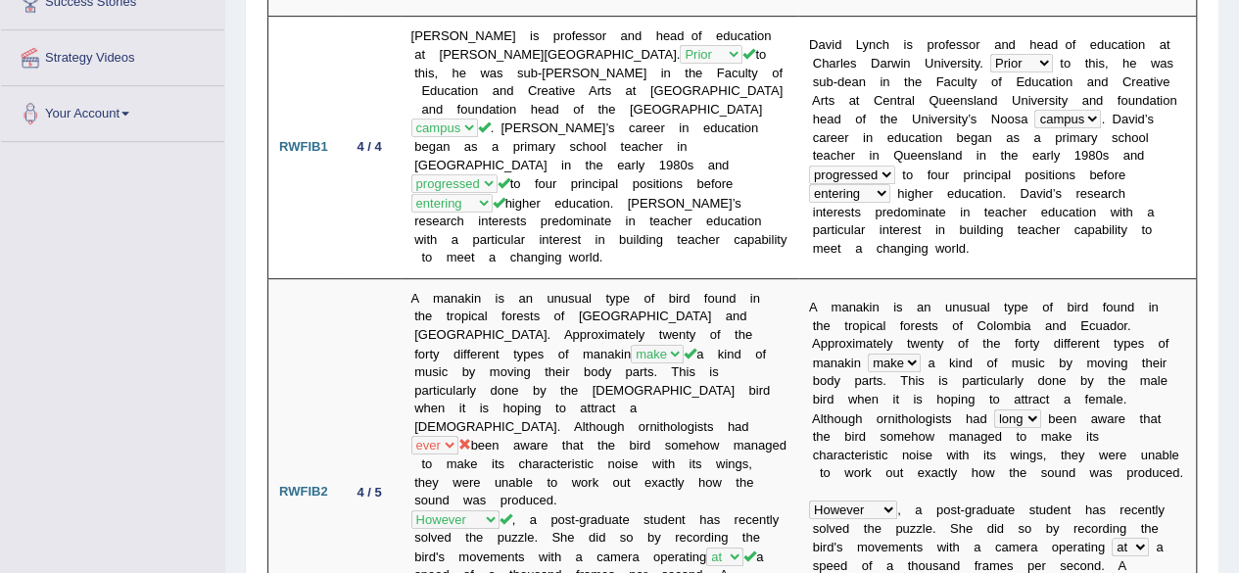
scroll to position [262, 0]
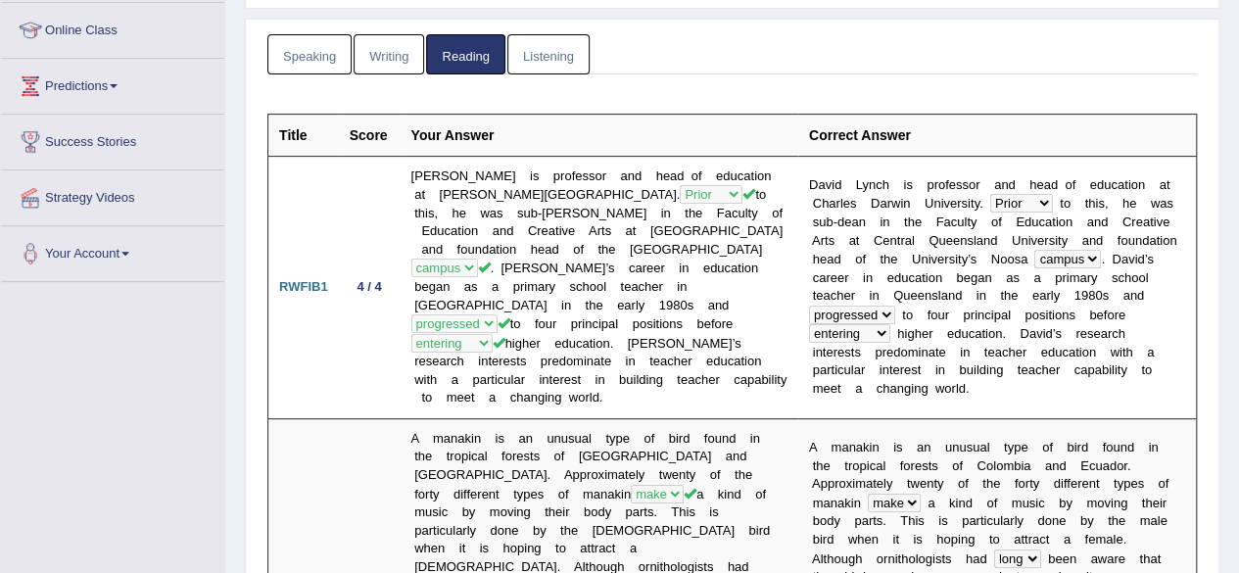
click at [530, 36] on link "Listening" at bounding box center [548, 54] width 82 height 40
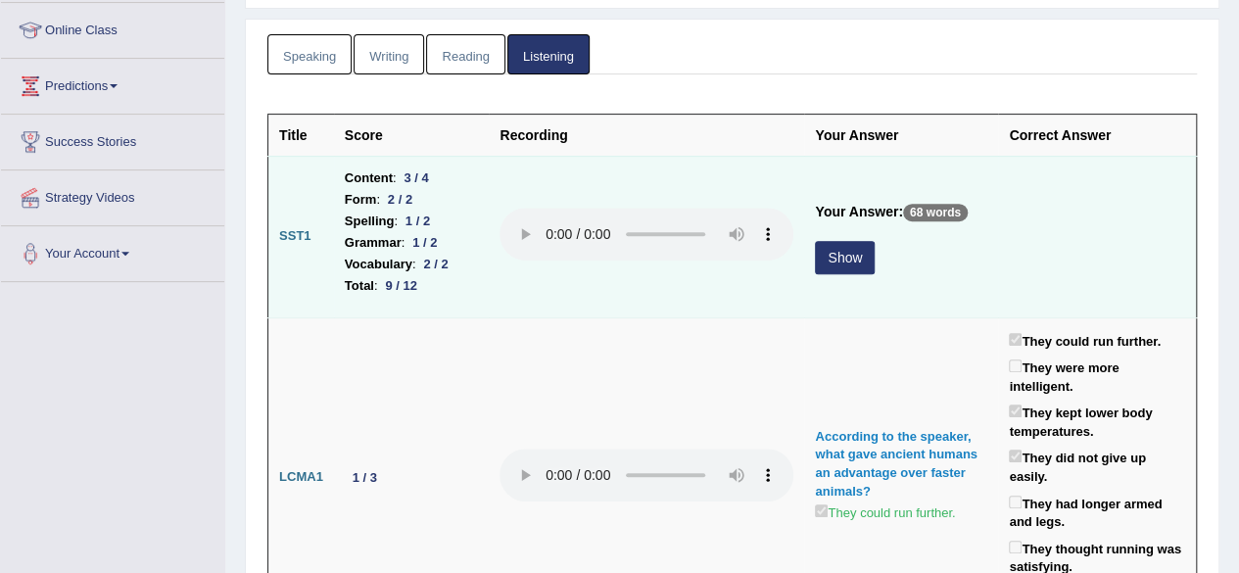
click at [832, 255] on button "Show" at bounding box center [845, 257] width 60 height 33
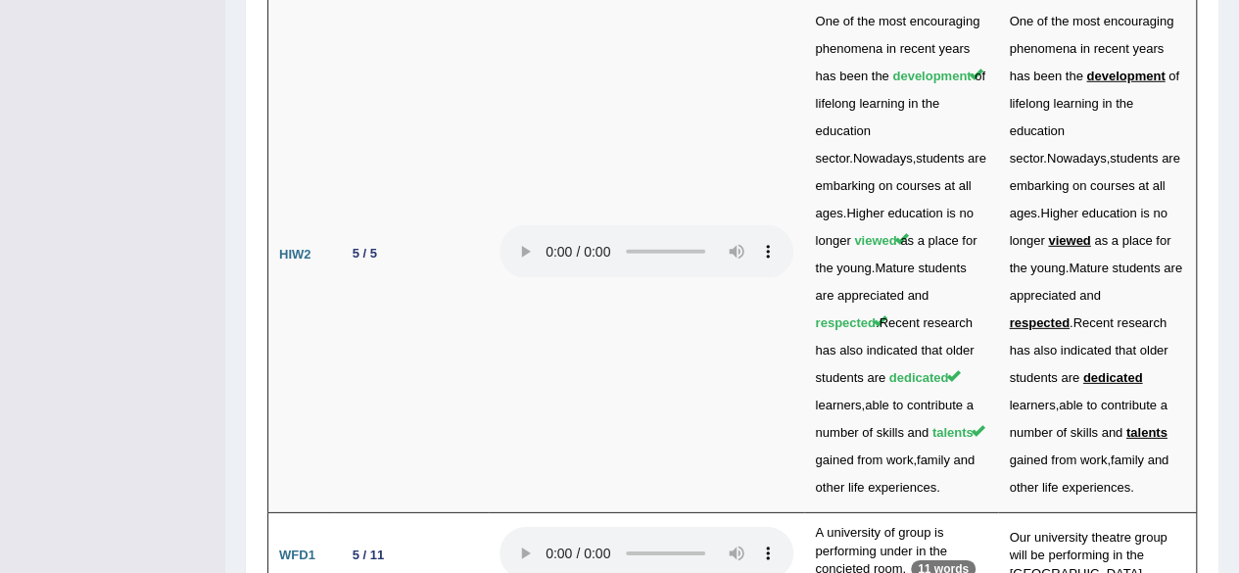
scroll to position [0, 0]
